Goal: Task Accomplishment & Management: Manage account settings

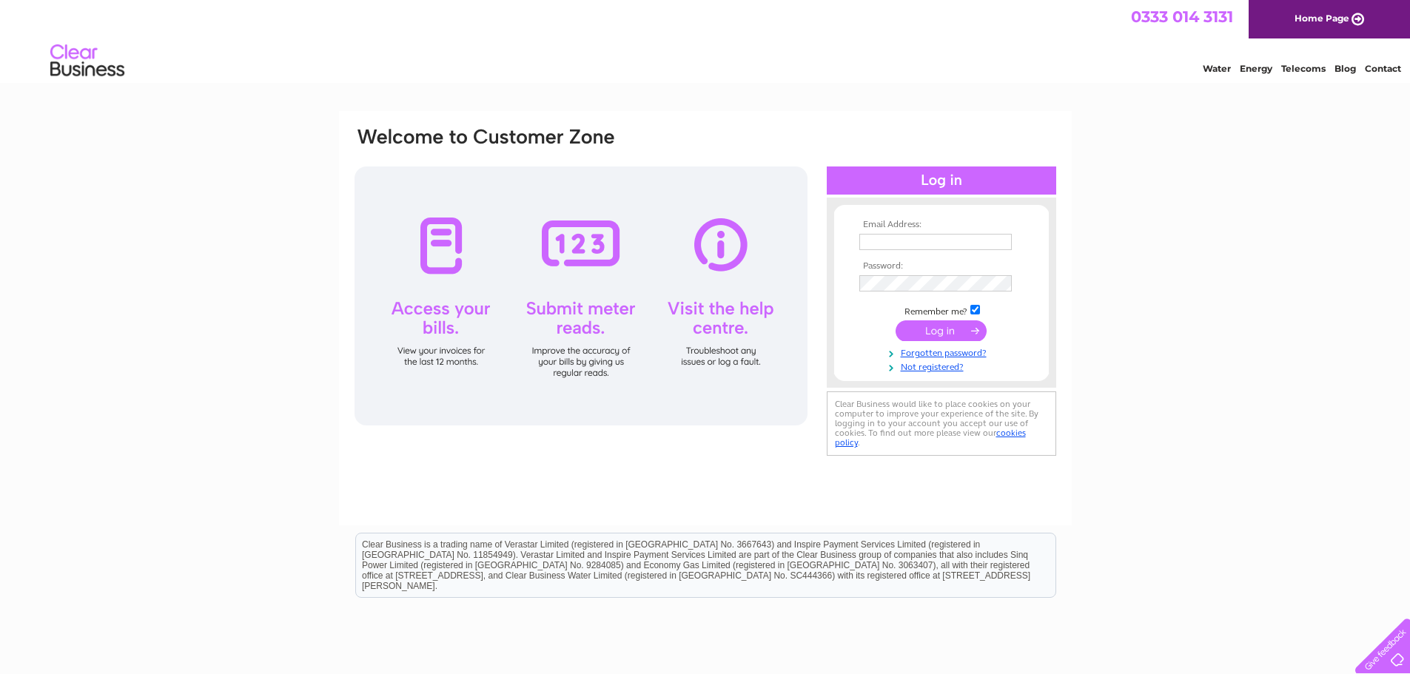
type input "robertspharmacy132@gmail.com"
click at [916, 326] on input "submit" at bounding box center [941, 331] width 91 height 21
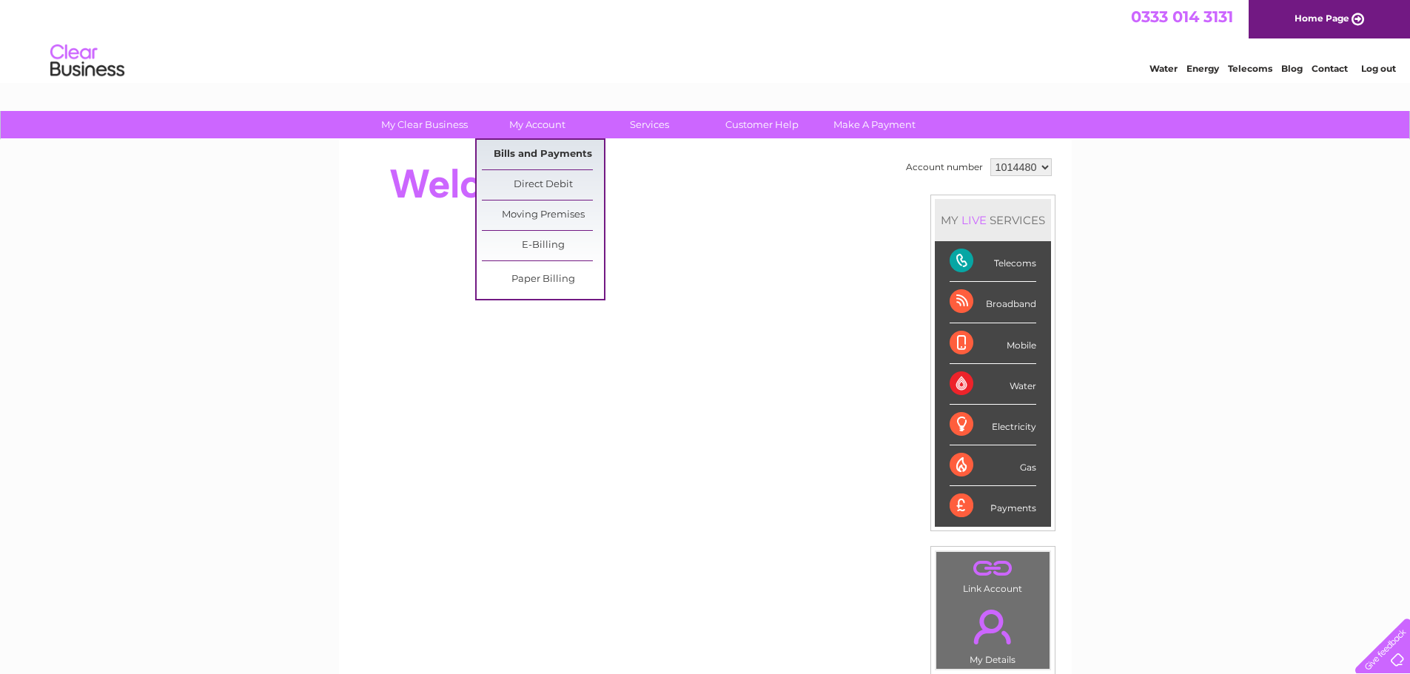
click at [540, 155] on link "Bills and Payments" at bounding box center [543, 155] width 122 height 30
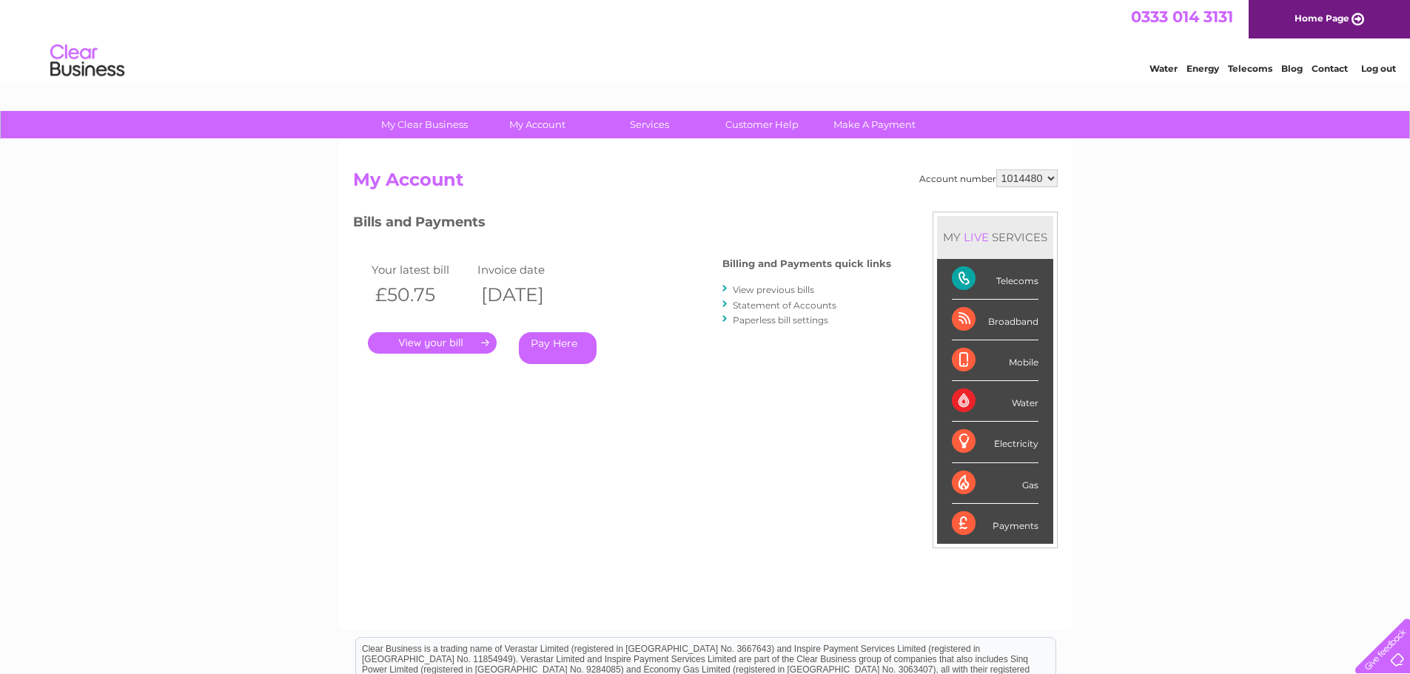
click at [439, 338] on link "." at bounding box center [432, 342] width 129 height 21
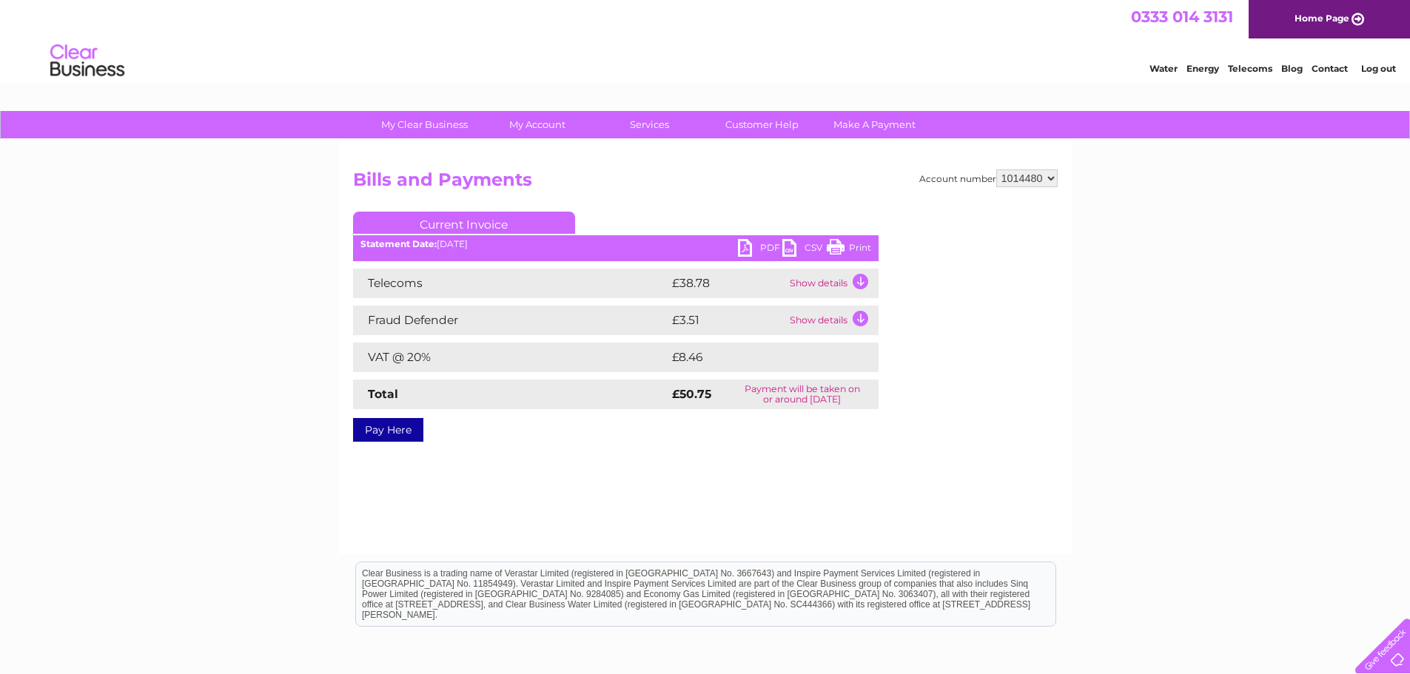
click at [760, 248] on link "PDF" at bounding box center [760, 249] width 44 height 21
